Goal: Transaction & Acquisition: Purchase product/service

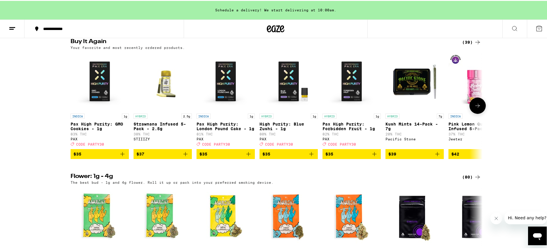
scroll to position [465, 0]
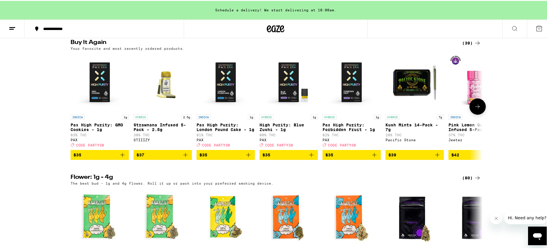
click at [119, 158] on icon "Add to bag" at bounding box center [122, 154] width 7 height 7
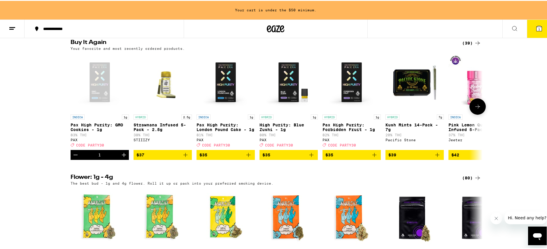
click at [120, 158] on icon "Increment" at bounding box center [123, 154] width 7 height 7
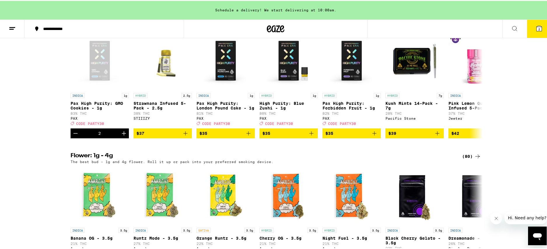
scroll to position [486, 0]
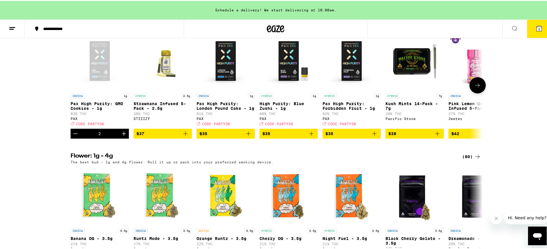
click at [121, 137] on icon "Increment" at bounding box center [123, 133] width 7 height 7
click at [122, 135] on icon "Increment" at bounding box center [124, 133] width 4 height 4
click at [538, 27] on span "4" at bounding box center [539, 29] width 2 height 4
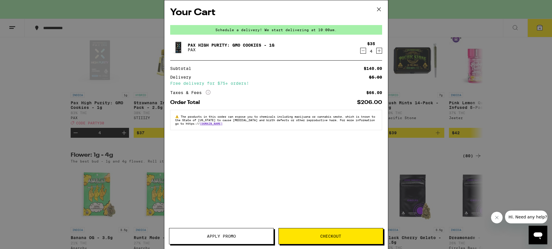
click at [231, 237] on span "Apply Promo" at bounding box center [221, 237] width 29 height 4
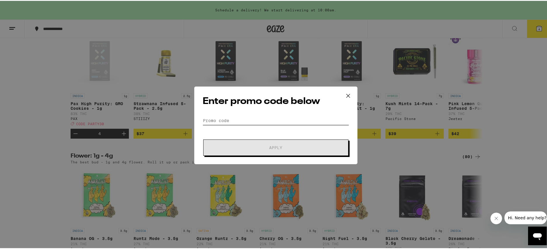
click at [230, 119] on input "Promo Code" at bounding box center [276, 120] width 146 height 9
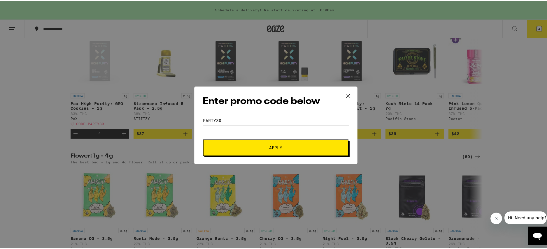
type input "party30"
click at [275, 148] on span "Apply" at bounding box center [275, 147] width 13 height 4
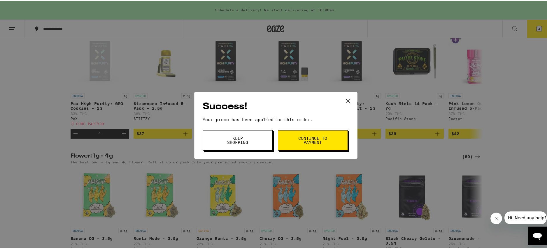
click at [310, 136] on span "Continue to payment" at bounding box center [313, 140] width 30 height 8
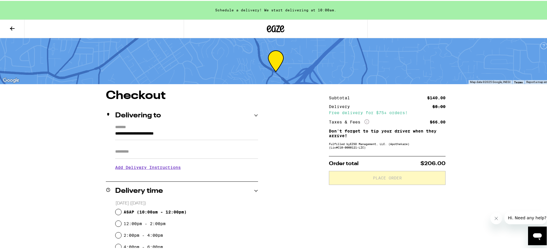
click at [171, 155] on input "Apt/Suite" at bounding box center [186, 151] width 143 height 14
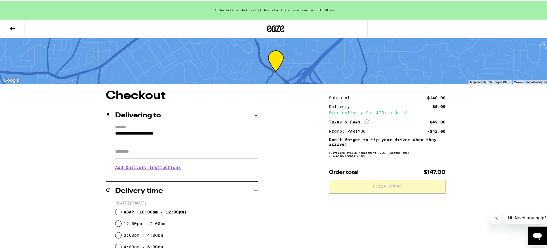
type input "***"
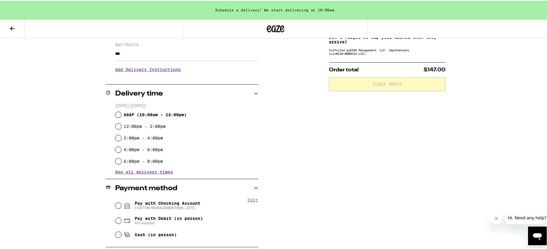
scroll to position [102, 0]
click at [116, 114] on input "ASAP ( 10:00am - 12:00pm )" at bounding box center [119, 114] width 6 height 6
radio input "true"
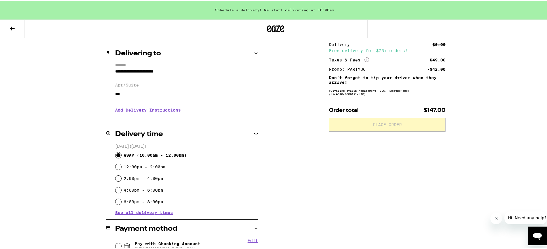
scroll to position [48, 0]
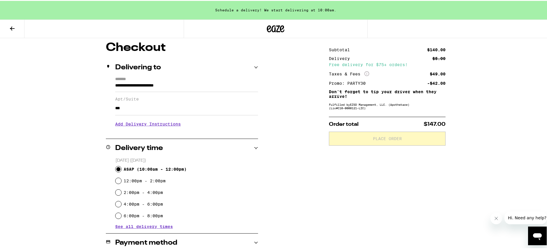
click at [141, 127] on h3 "Add Delivery Instructions" at bounding box center [186, 123] width 143 height 13
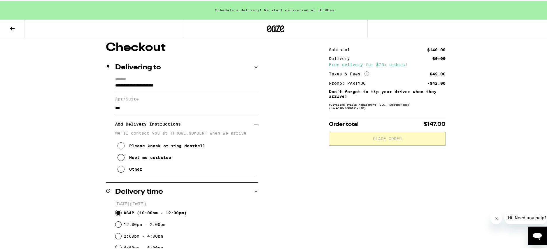
click at [137, 171] on div "Other" at bounding box center [135, 168] width 13 height 5
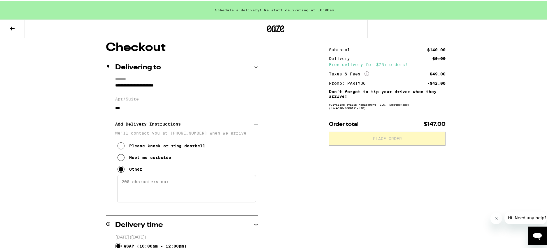
click at [158, 188] on textarea "Enter any other delivery instructions you want driver to know" at bounding box center [186, 187] width 139 height 27
drag, startPoint x: 195, startPoint y: 185, endPoint x: 105, endPoint y: 185, distance: 89.8
click at [106, 185] on div "**********" at bounding box center [182, 142] width 152 height 132
click at [155, 185] on textarea "Guest parking & gate on [GEOGRAPHIC_DATA] and I will meet you at the gate. [PHO…" at bounding box center [186, 187] width 139 height 27
click at [224, 185] on textarea "Guest parking is at the gate on [GEOGRAPHIC_DATA] and I will meet you at the ga…" at bounding box center [186, 187] width 139 height 27
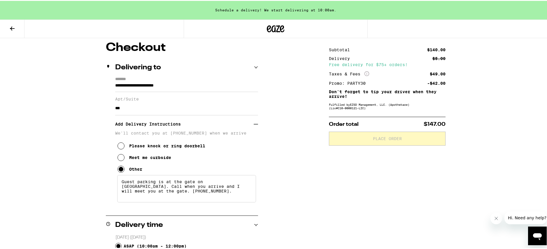
click at [181, 194] on textarea "Guest parking is at the gate on [GEOGRAPHIC_DATA]. Call when you arrive and I w…" at bounding box center [186, 187] width 139 height 27
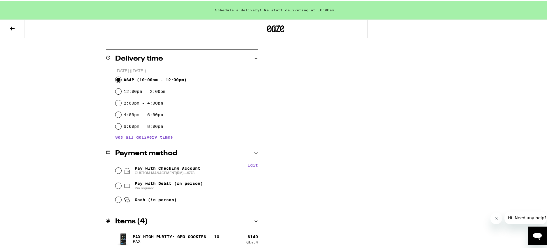
scroll to position [217, 0]
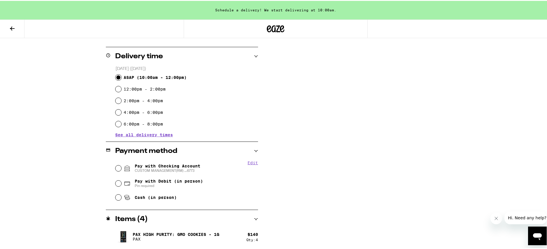
type textarea "Guest parking is at the gate on [GEOGRAPHIC_DATA]. Call when you arrive and I w…"
click at [179, 166] on span "Pay with Checking Account CUSTOM MANAGEMENT(RM) ...6773" at bounding box center [168, 167] width 66 height 9
click at [121, 166] on input "Pay with Checking Account CUSTOM MANAGEMENT(RM) ...6773" at bounding box center [119, 168] width 6 height 6
radio input "true"
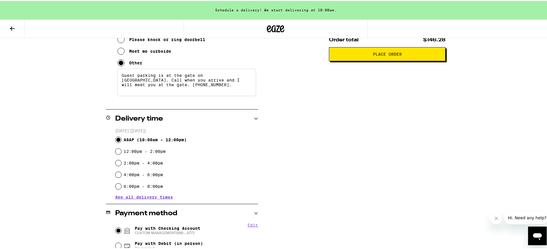
scroll to position [44, 0]
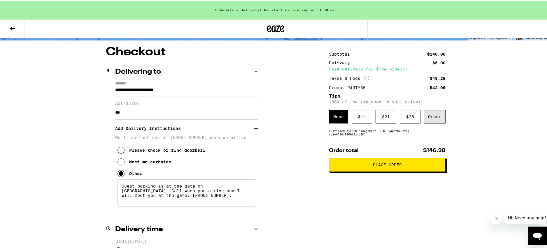
click at [432, 115] on div "Other" at bounding box center [435, 115] width 22 height 13
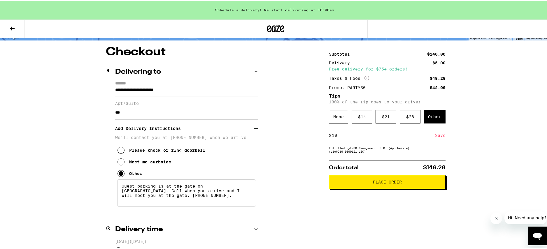
type input "10"
click at [436, 135] on div "Save" at bounding box center [440, 134] width 11 height 13
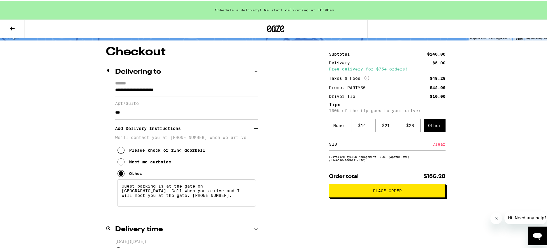
click at [389, 195] on button "Place Order" at bounding box center [387, 190] width 117 height 14
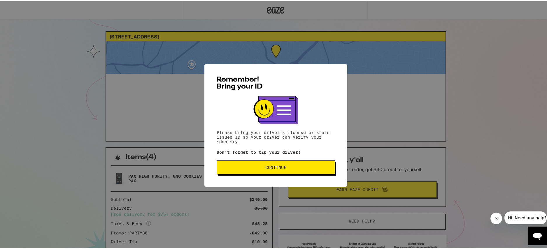
click at [291, 168] on span "Continue" at bounding box center [276, 167] width 109 height 4
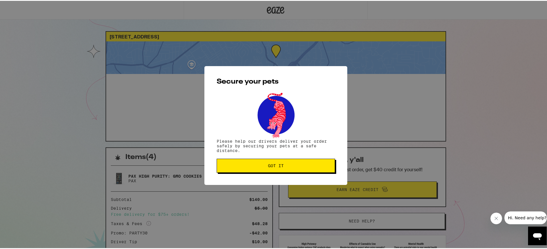
click at [272, 164] on span "Got it" at bounding box center [276, 165] width 16 height 4
